Goal: Navigation & Orientation: Find specific page/section

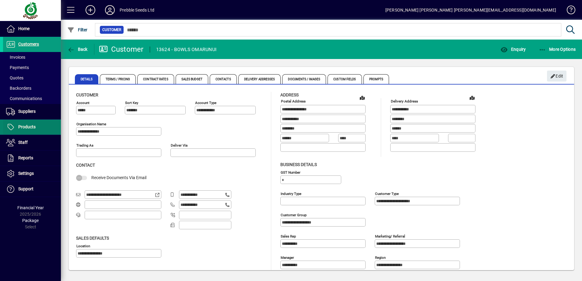
click at [29, 123] on span at bounding box center [32, 127] width 58 height 15
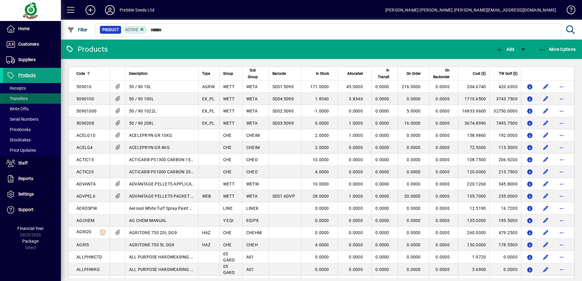
click at [29, 99] on span at bounding box center [32, 98] width 58 height 15
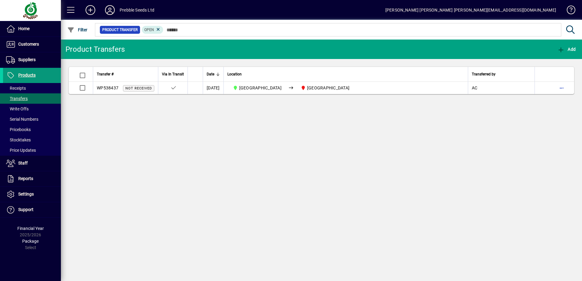
click at [28, 74] on span "Products" at bounding box center [26, 75] width 17 height 5
